Goal: Information Seeking & Learning: Learn about a topic

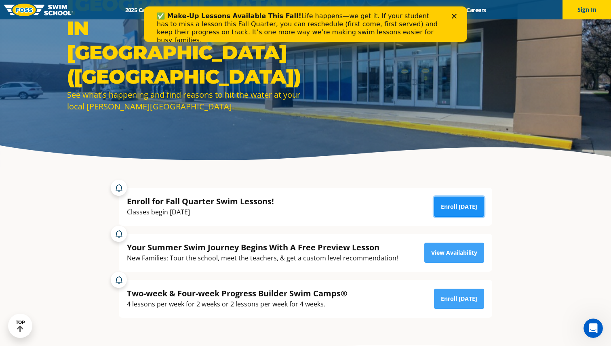
click at [450, 210] on link "Enroll Today" at bounding box center [459, 207] width 50 height 20
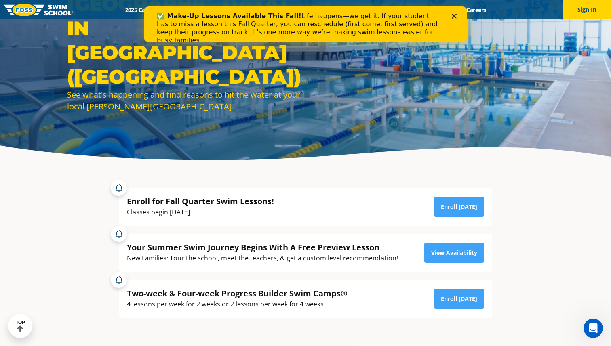
click at [455, 16] on icon "Close" at bounding box center [454, 16] width 5 height 5
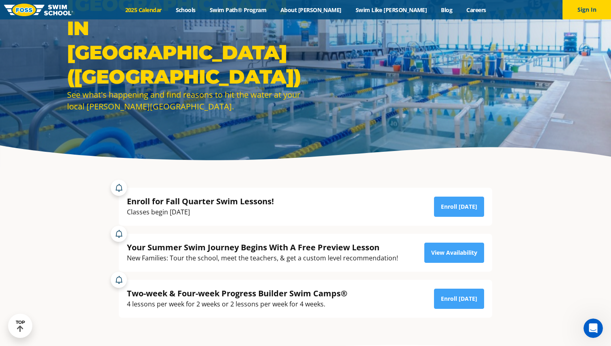
click at [168, 8] on link "2025 Calendar" at bounding box center [143, 10] width 51 height 8
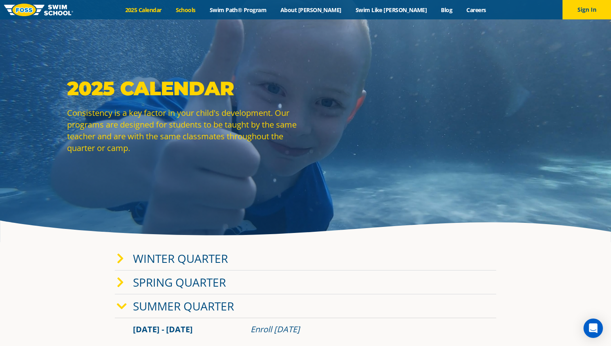
click at [202, 8] on link "Schools" at bounding box center [185, 10] width 34 height 8
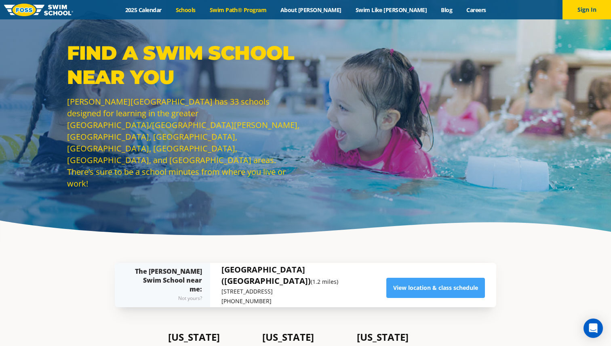
click at [267, 8] on link "Swim Path® Program" at bounding box center [237, 10] width 71 height 8
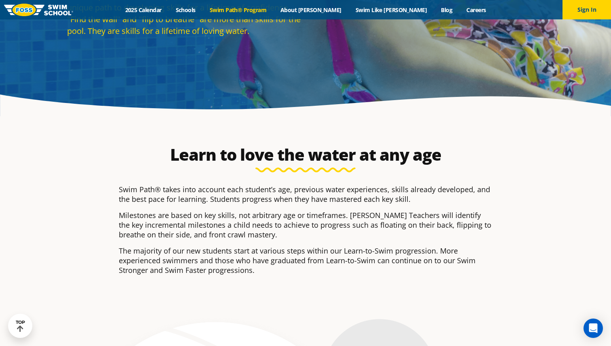
scroll to position [88, 0]
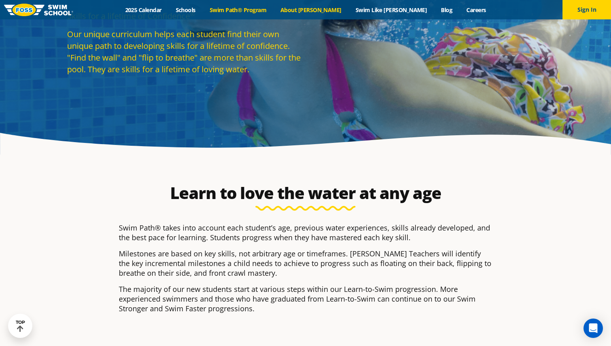
click at [330, 9] on link "About [PERSON_NAME]" at bounding box center [311, 10] width 75 height 8
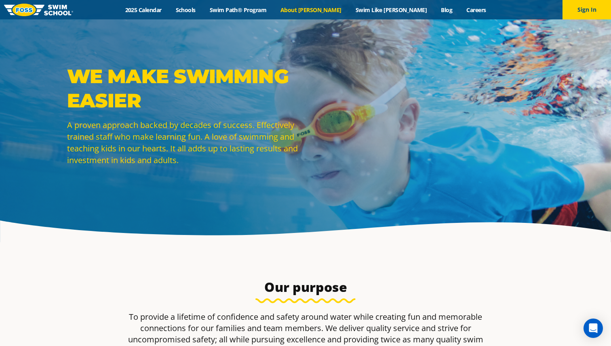
click at [59, 14] on img at bounding box center [38, 10] width 69 height 13
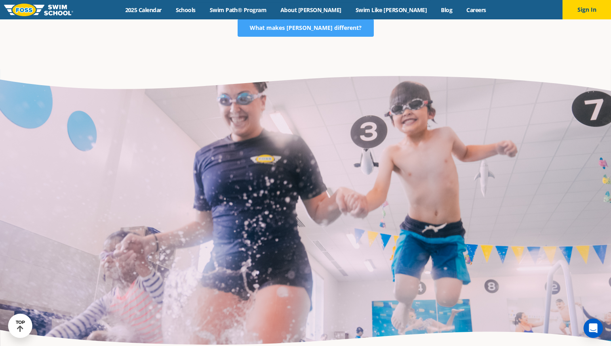
scroll to position [1515, 0]
